Goal: Information Seeking & Learning: Learn about a topic

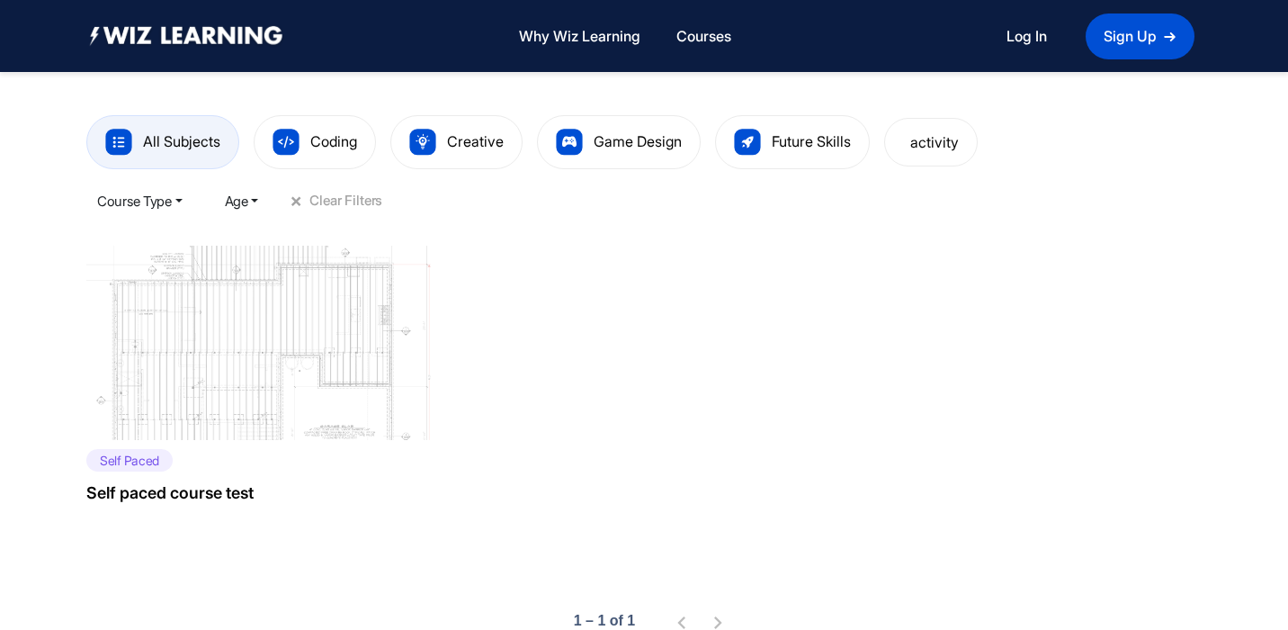
scroll to position [462, 0]
click at [257, 198] on button "Age" at bounding box center [242, 202] width 56 height 36
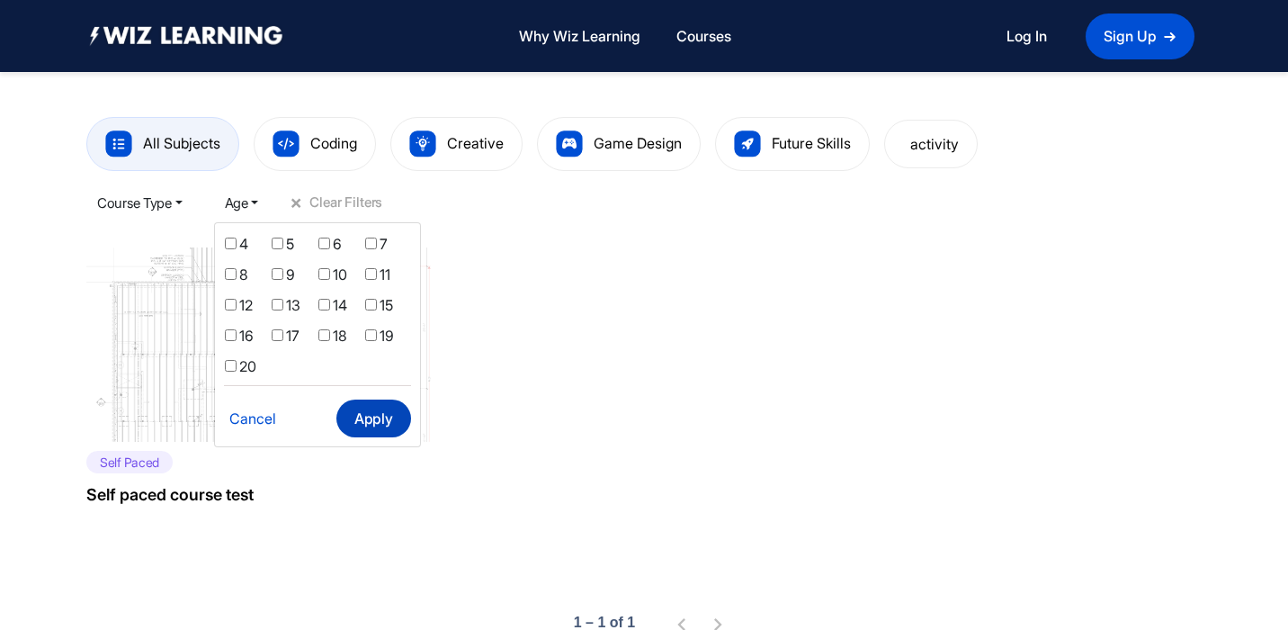
click at [378, 421] on button "Apply" at bounding box center [373, 418] width 74 height 38
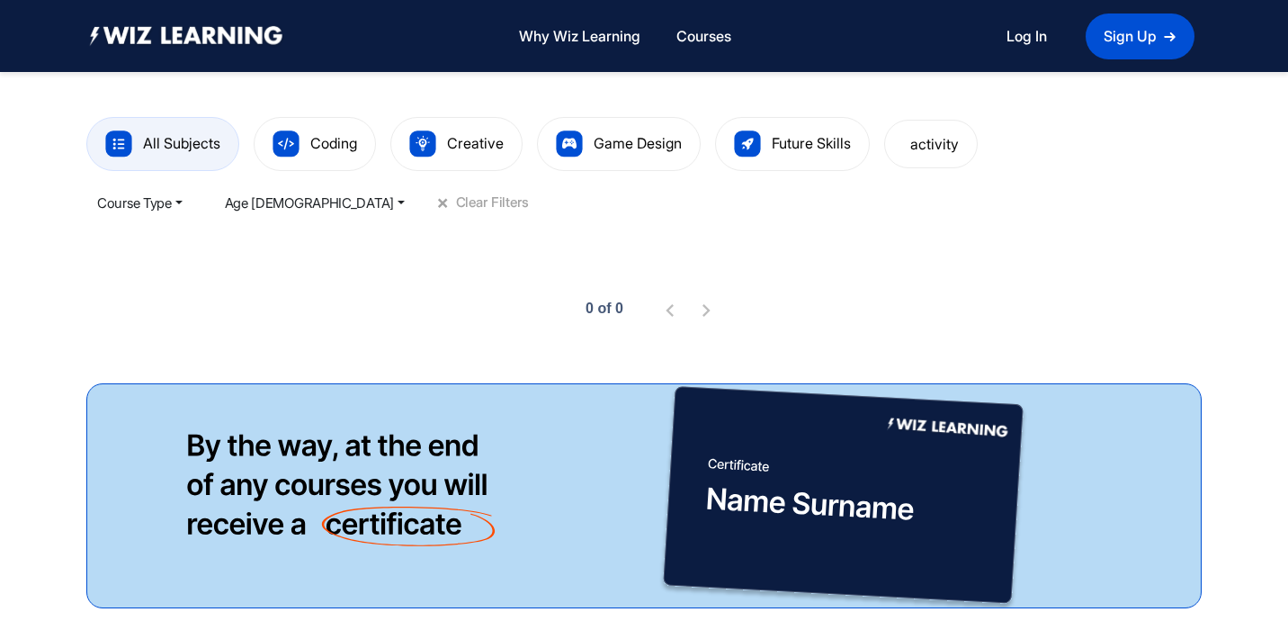
click at [433, 201] on span "+" at bounding box center [444, 203] width 22 height 22
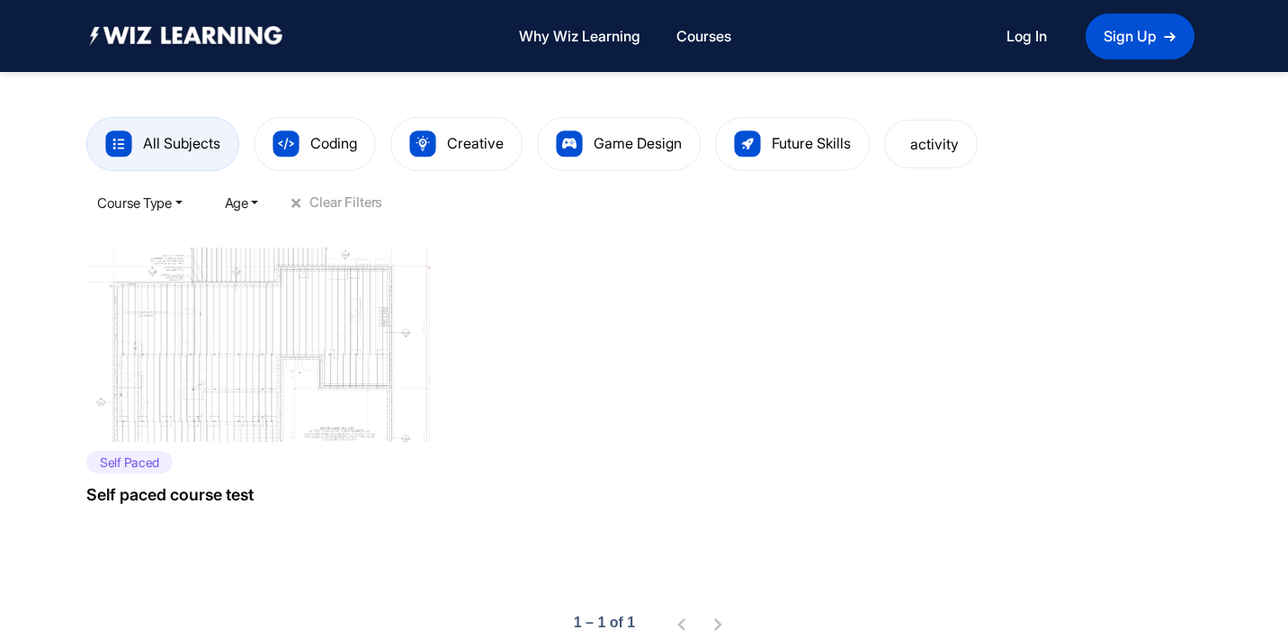
click at [182, 200] on button "Course Type" at bounding box center [139, 202] width 107 height 36
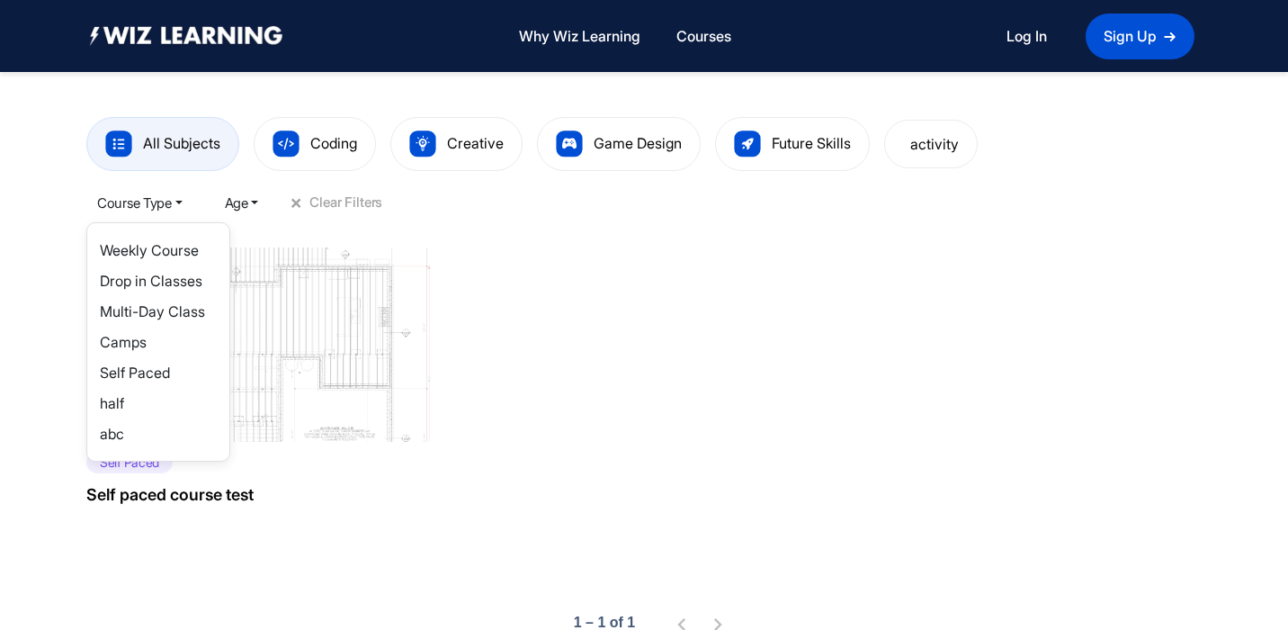
click at [728, 308] on div "Self Paced Self paced course test" at bounding box center [643, 377] width 1115 height 314
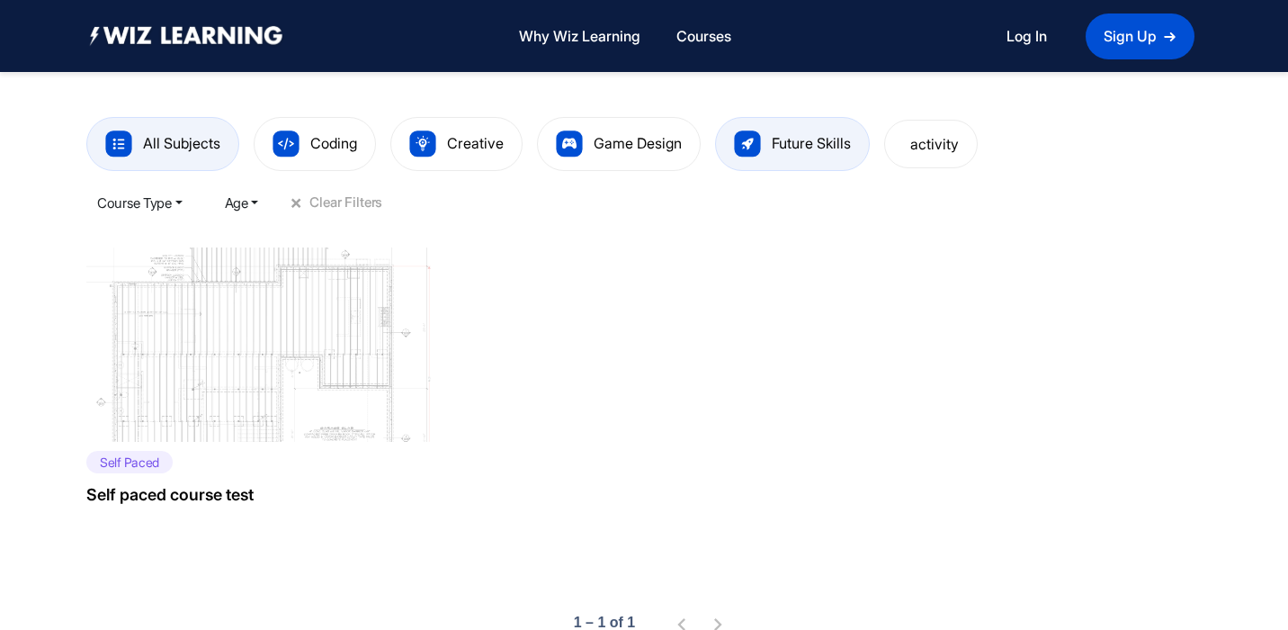
click at [792, 161] on div "Future Skills" at bounding box center [792, 144] width 155 height 54
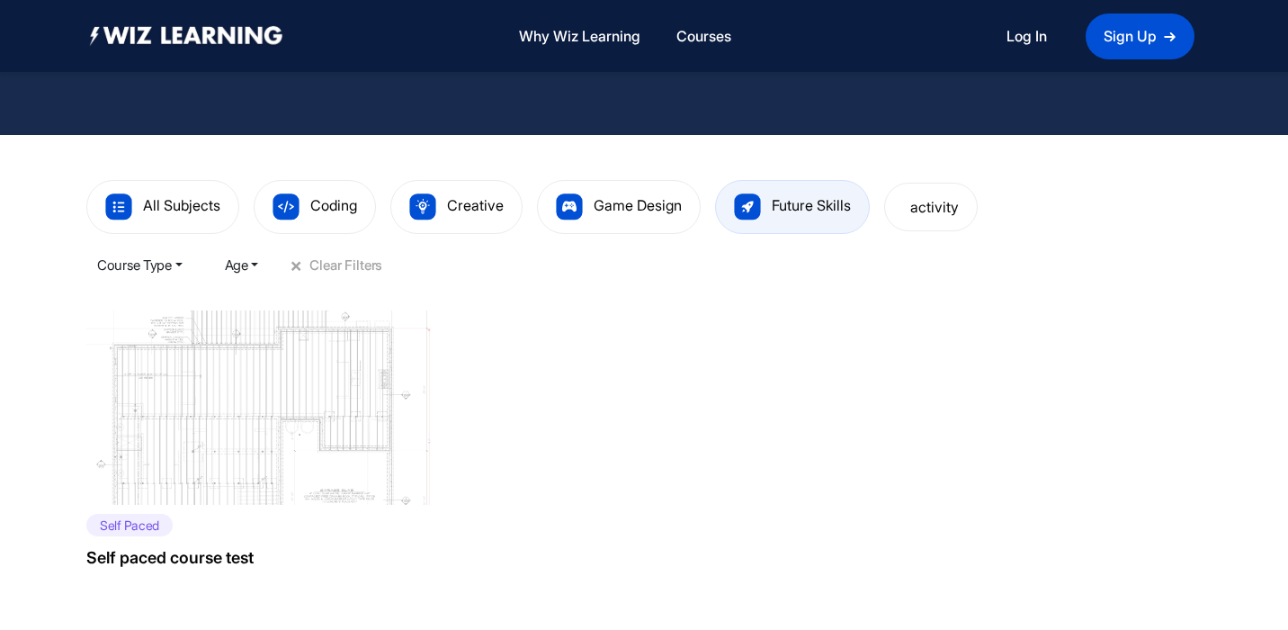
scroll to position [422, 0]
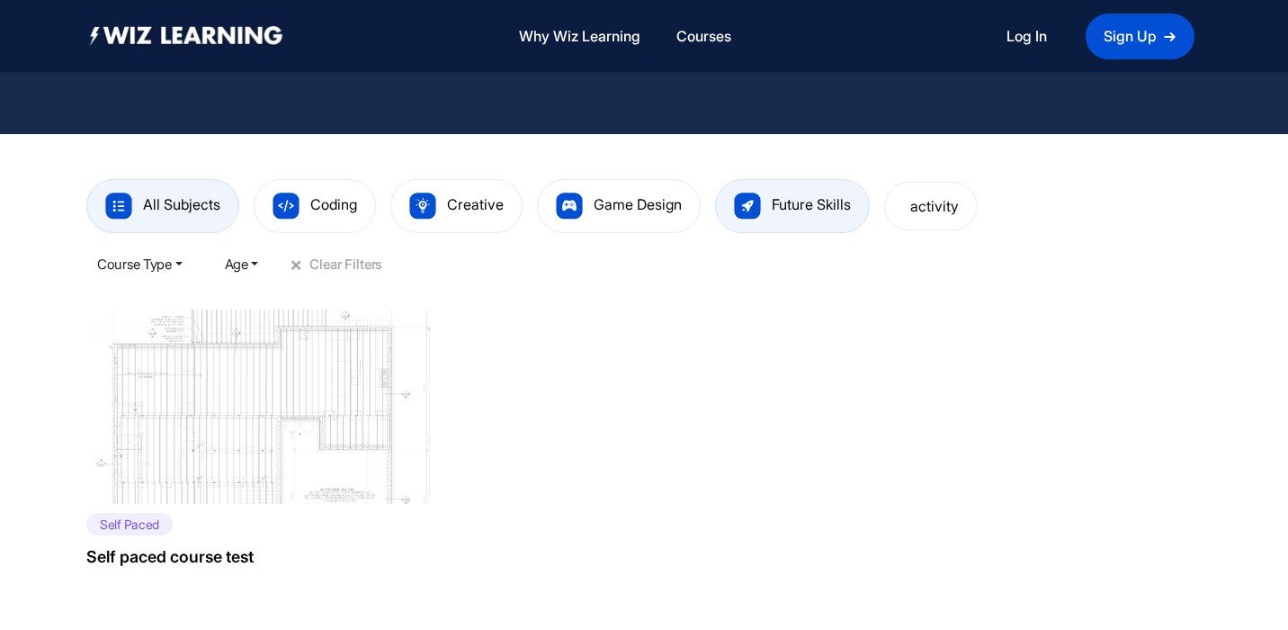
click at [224, 200] on div "All Subjects" at bounding box center [162, 206] width 153 height 54
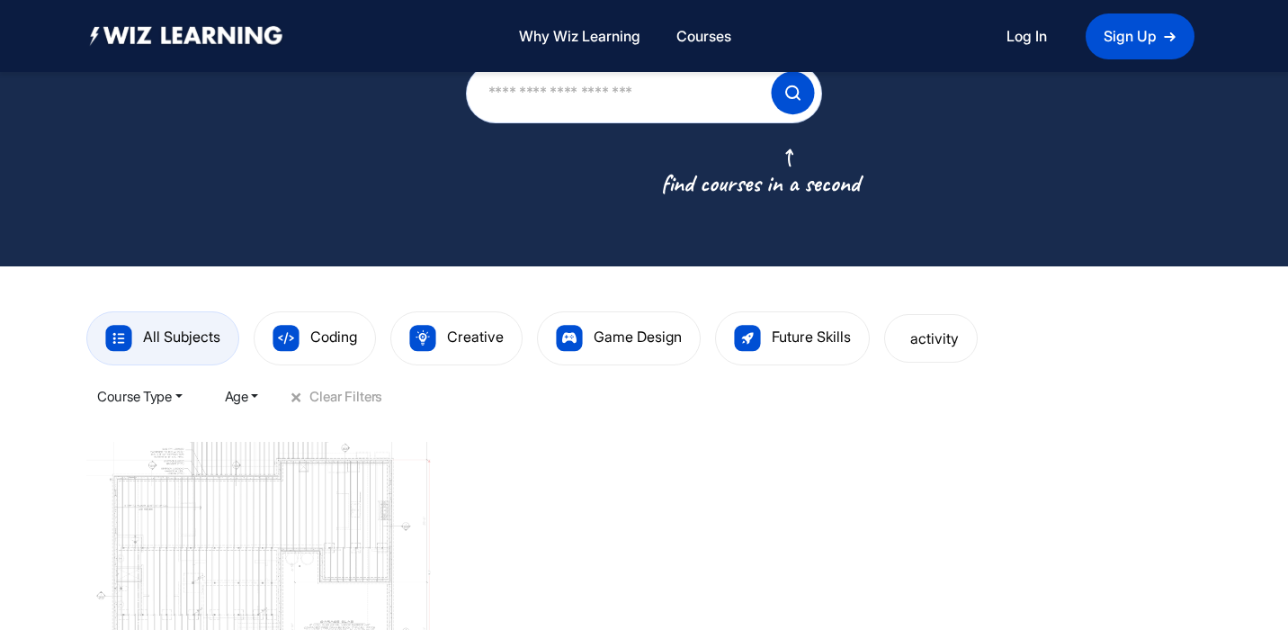
scroll to position [292, 0]
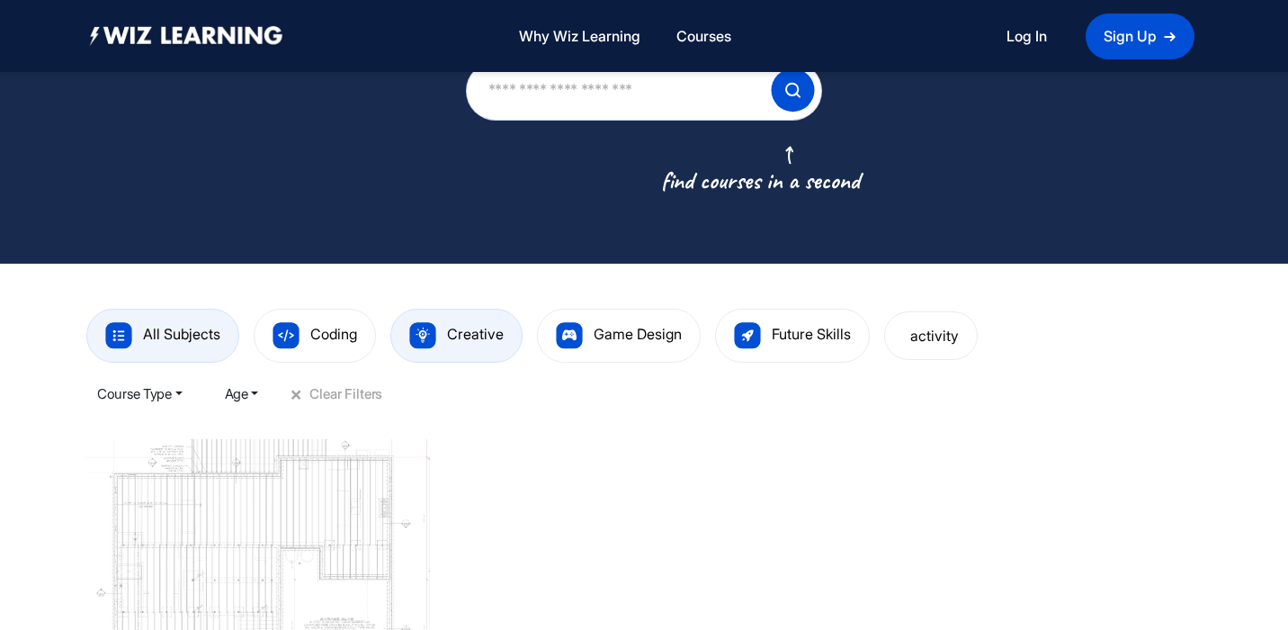
click at [462, 343] on div "Creative" at bounding box center [456, 336] width 132 height 54
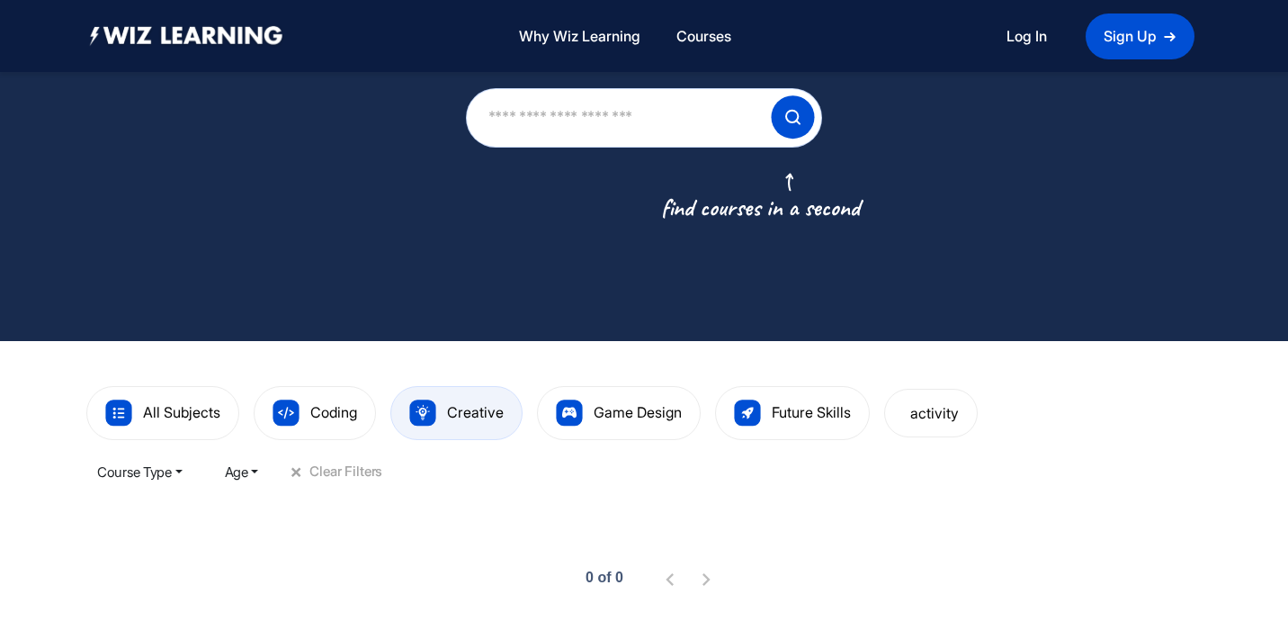
scroll to position [181, 0]
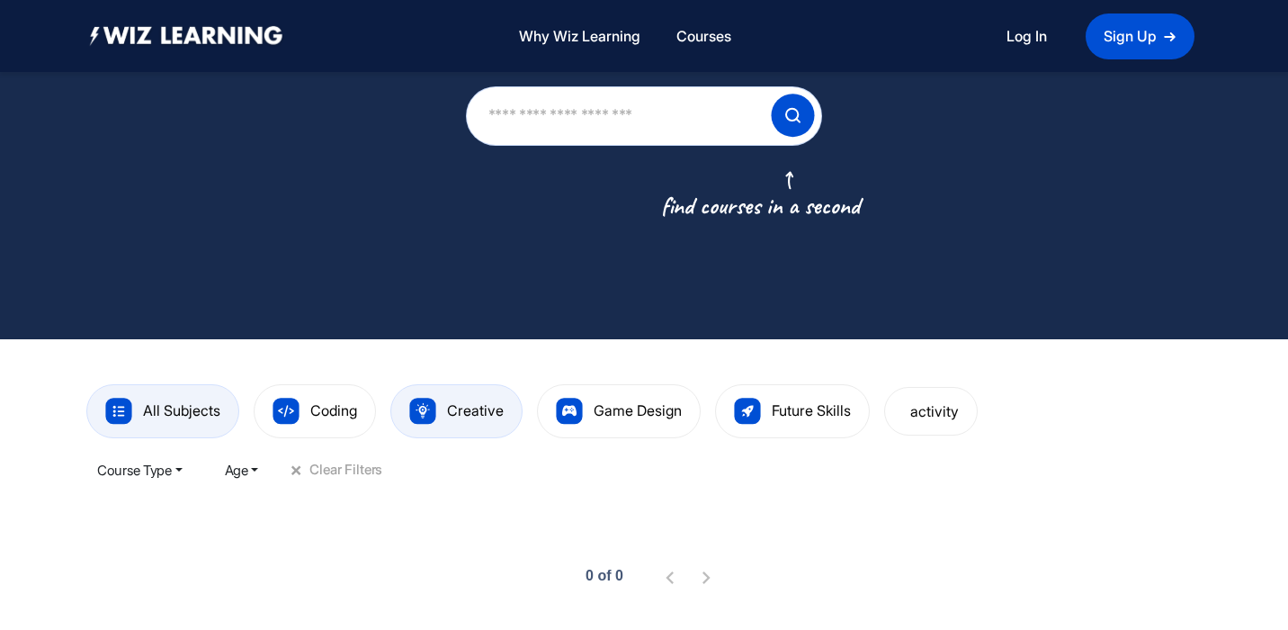
click at [192, 416] on span "All Subjects" at bounding box center [181, 410] width 77 height 18
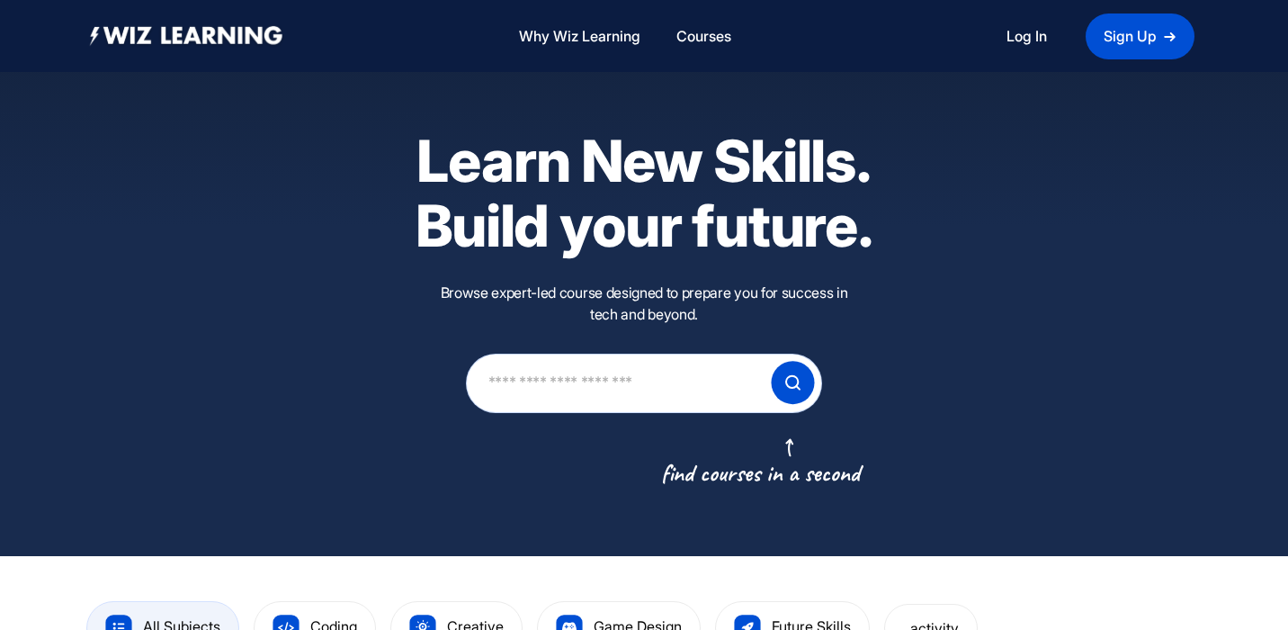
click at [579, 394] on input "text" at bounding box center [619, 382] width 264 height 51
type input "**********"
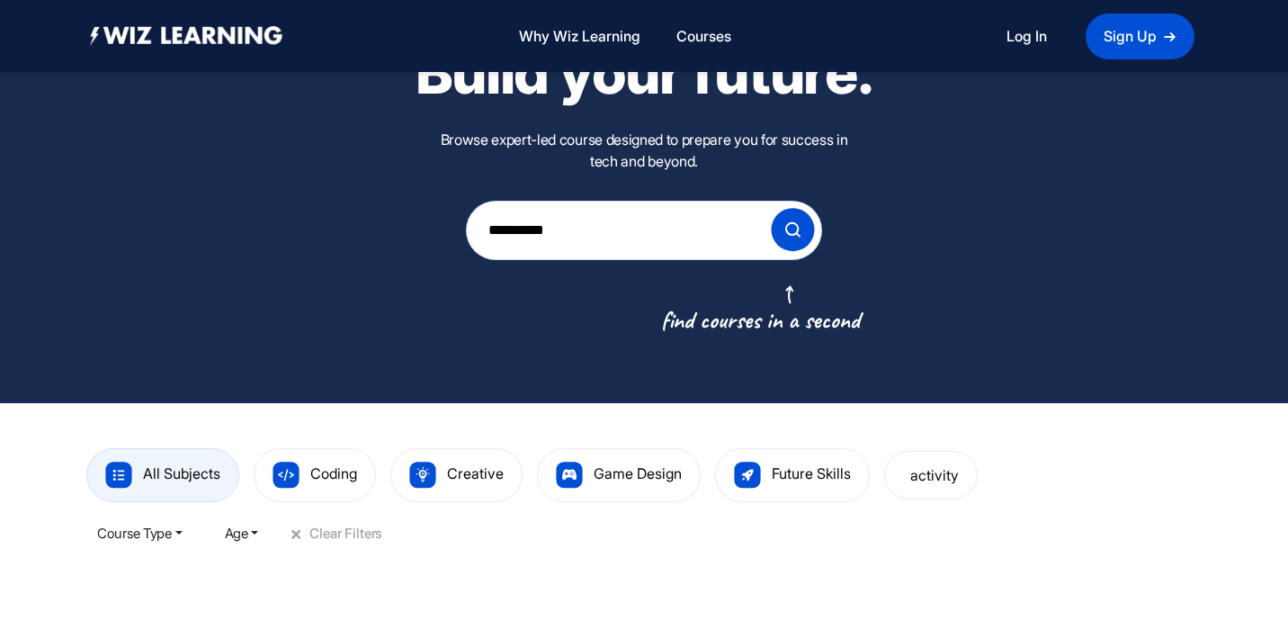
scroll to position [119, 0]
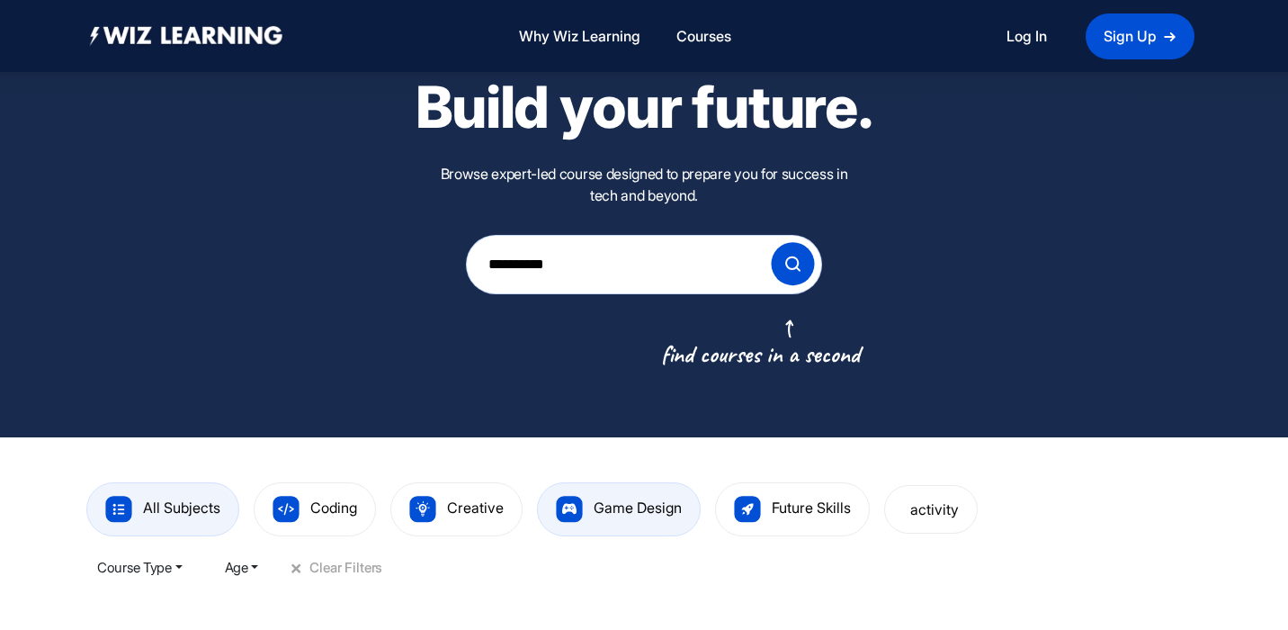
click at [625, 501] on span "Game Design" at bounding box center [638, 507] width 88 height 18
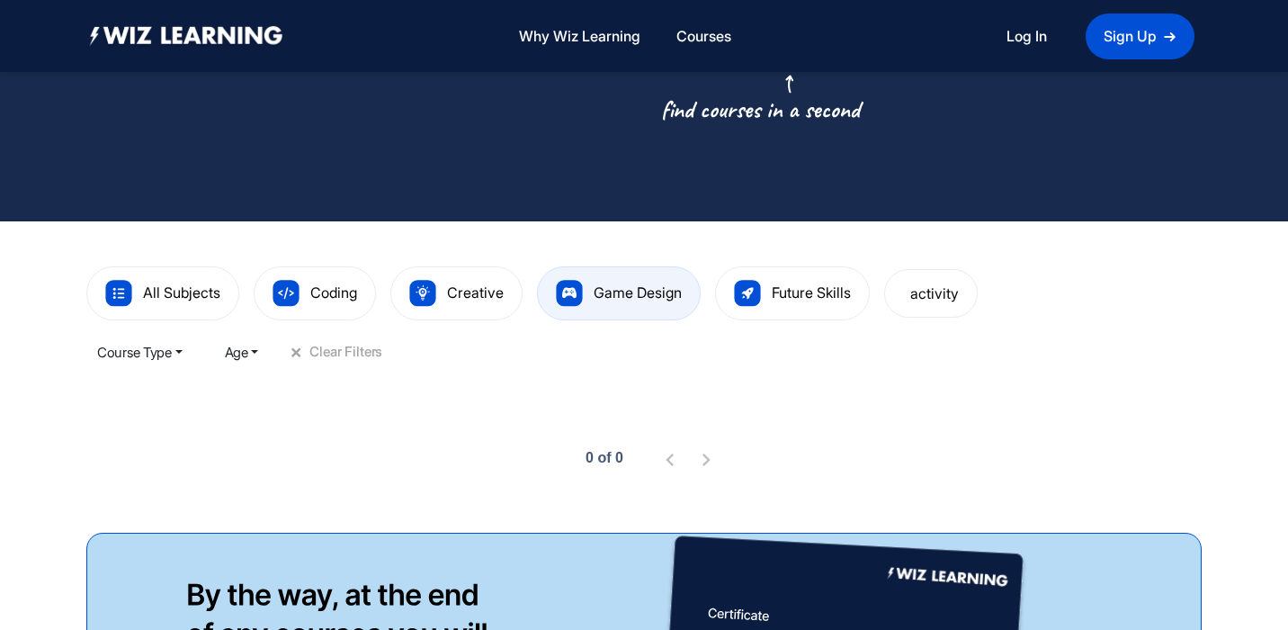
scroll to position [294, 0]
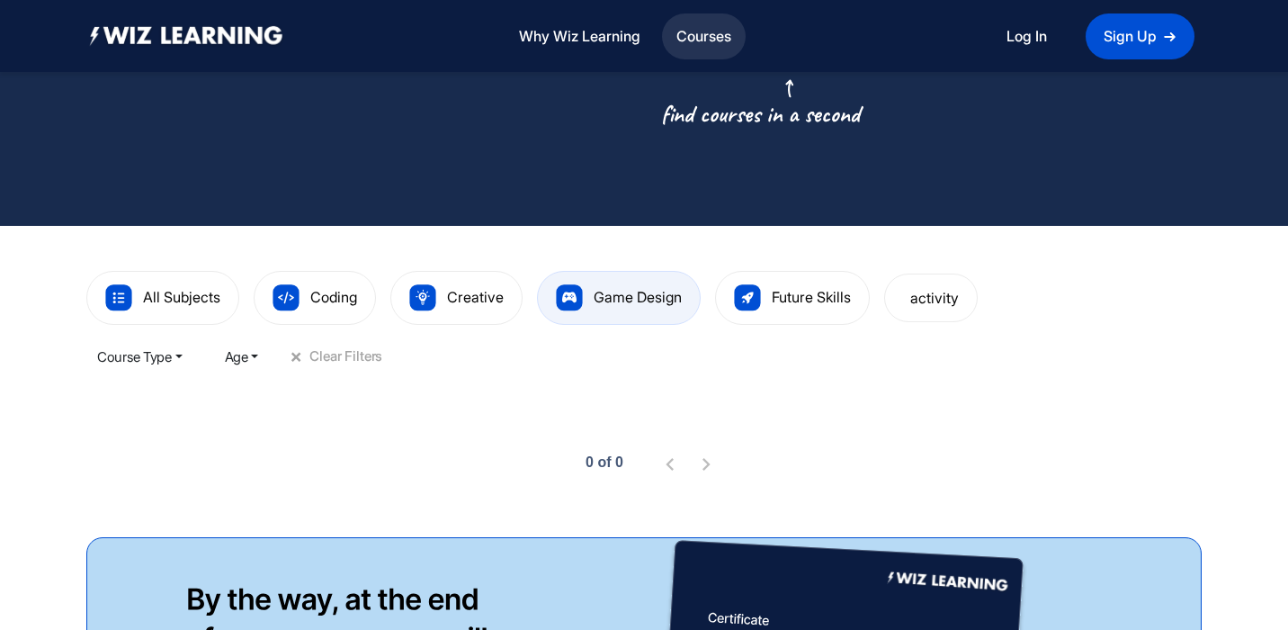
click at [711, 32] on link "Courses" at bounding box center [703, 36] width 69 height 39
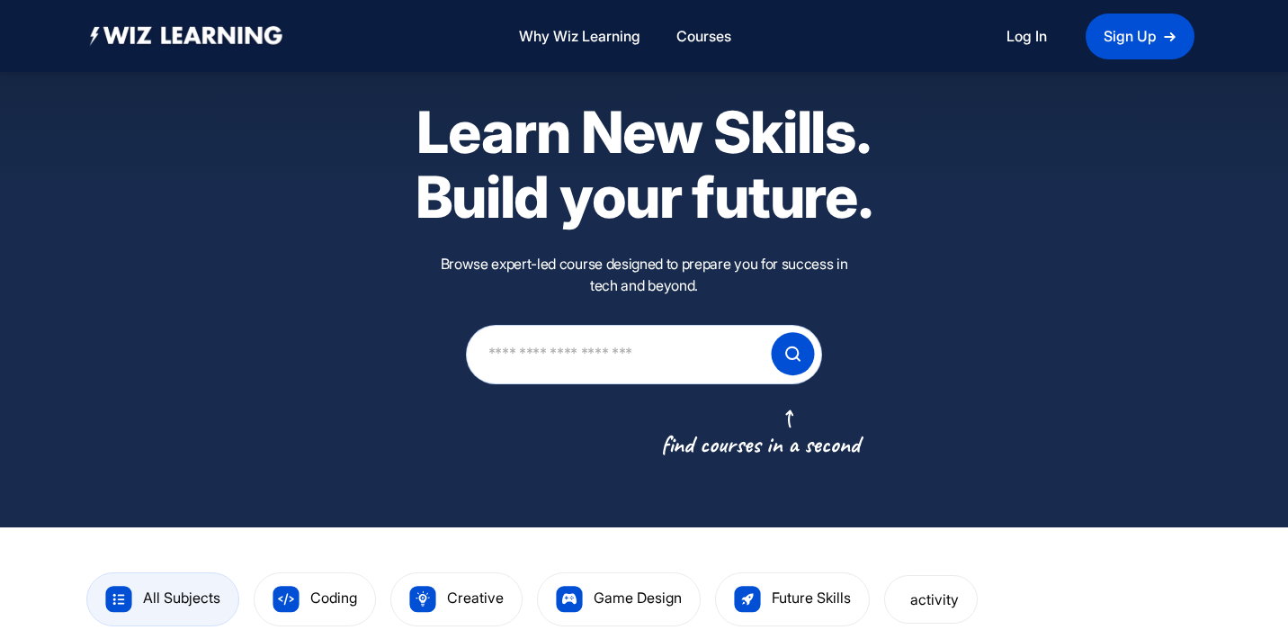
scroll to position [36, 0]
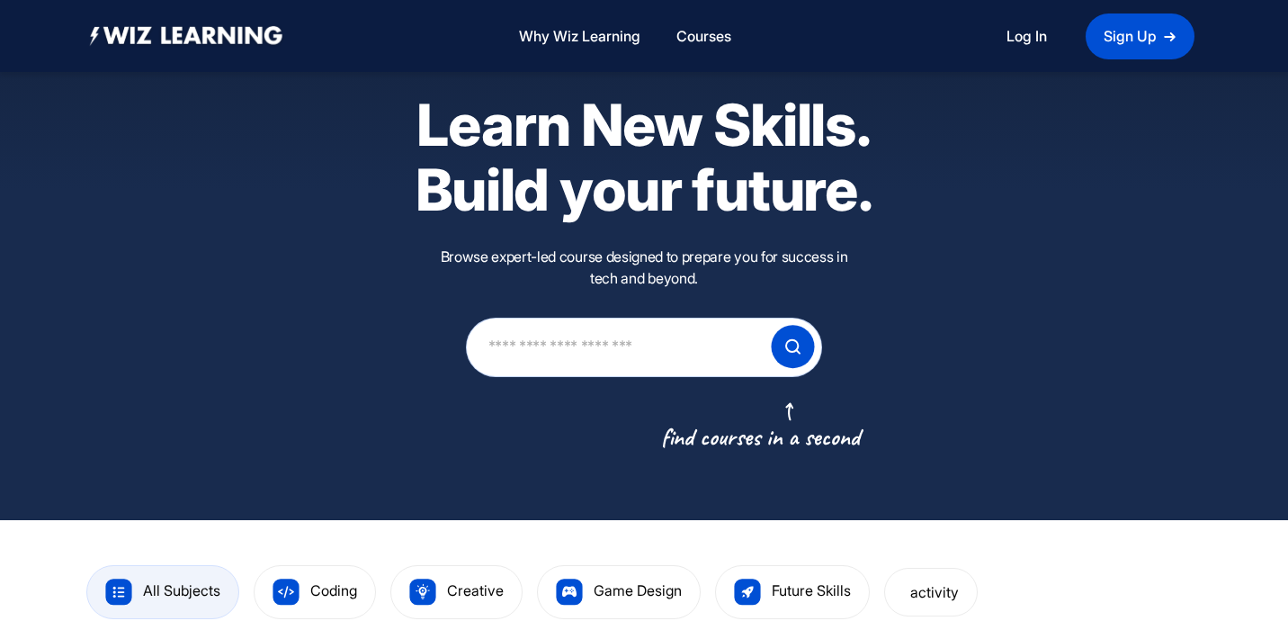
click at [553, 341] on input "text" at bounding box center [619, 346] width 264 height 51
type input "******"
click at [792, 347] on img at bounding box center [793, 347] width 44 height 44
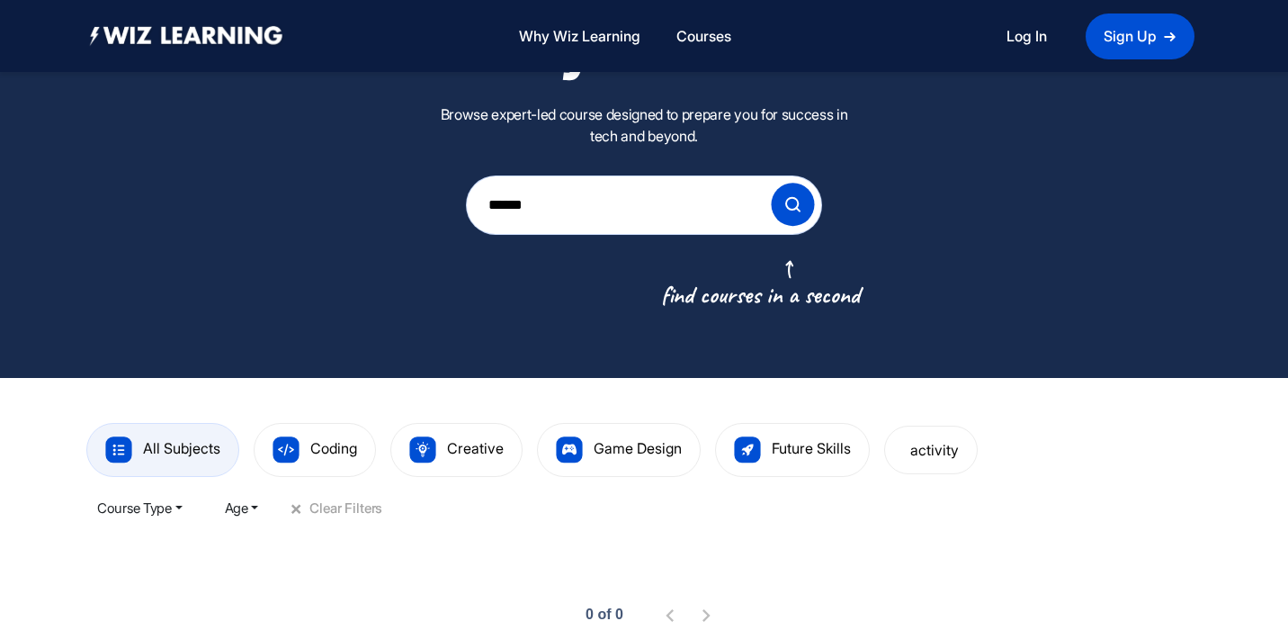
scroll to position [0, 0]
